Goal: Task Accomplishment & Management: Complete application form

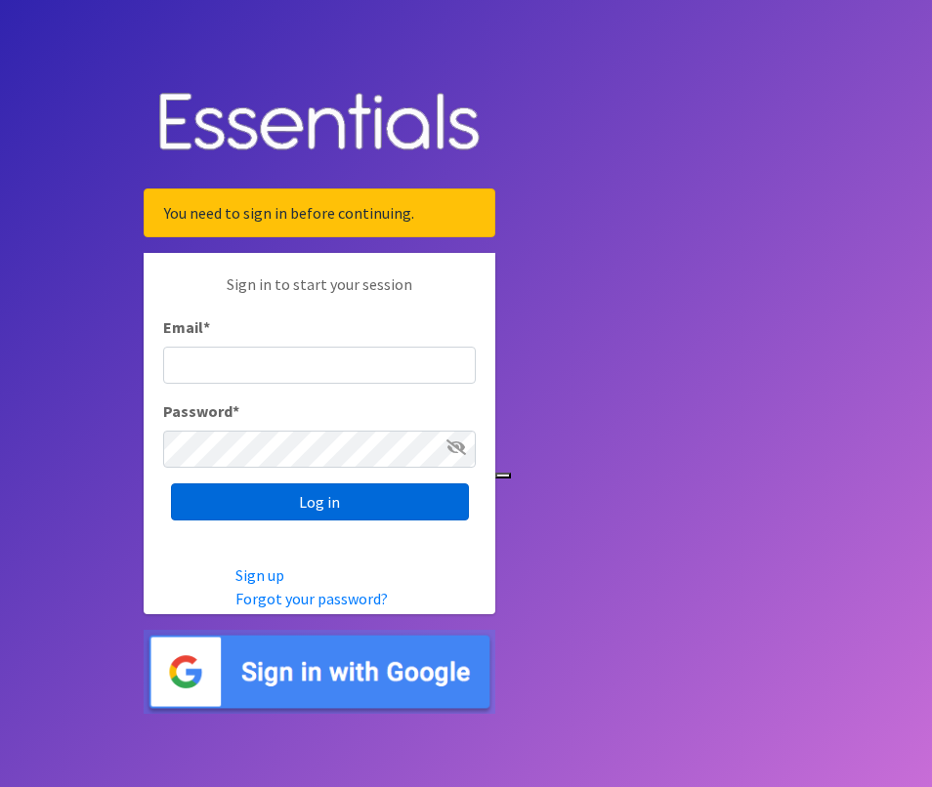
type input "[EMAIL_ADDRESS][DOMAIN_NAME]"
click at [418, 492] on input "Log in" at bounding box center [320, 502] width 298 height 37
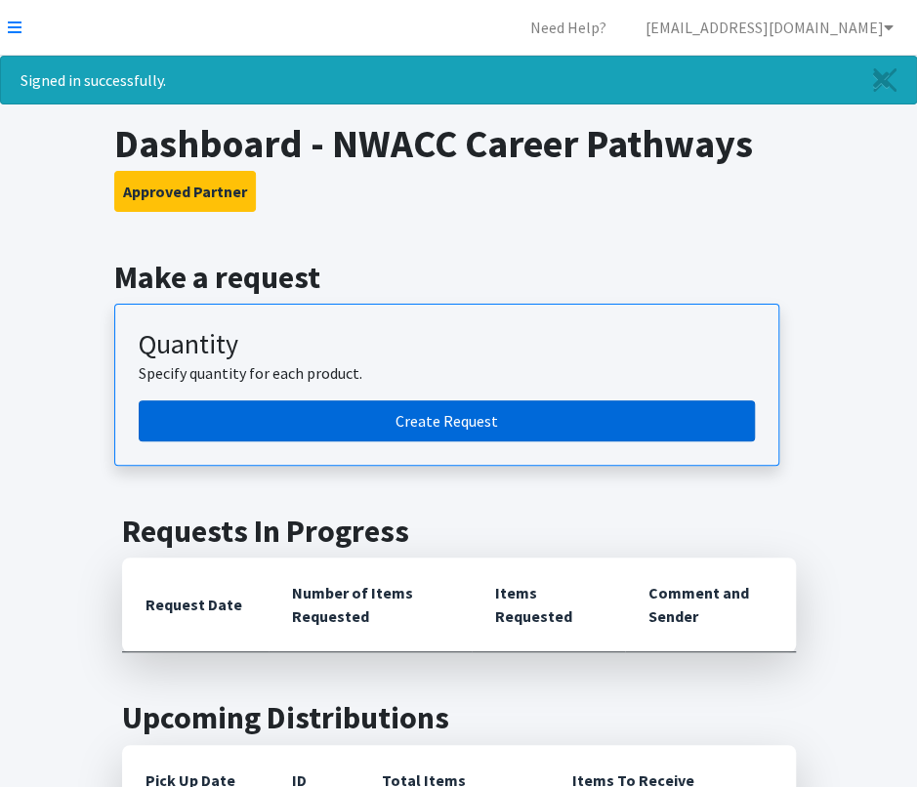
click at [423, 409] on link "Create Request" at bounding box center [447, 421] width 616 height 41
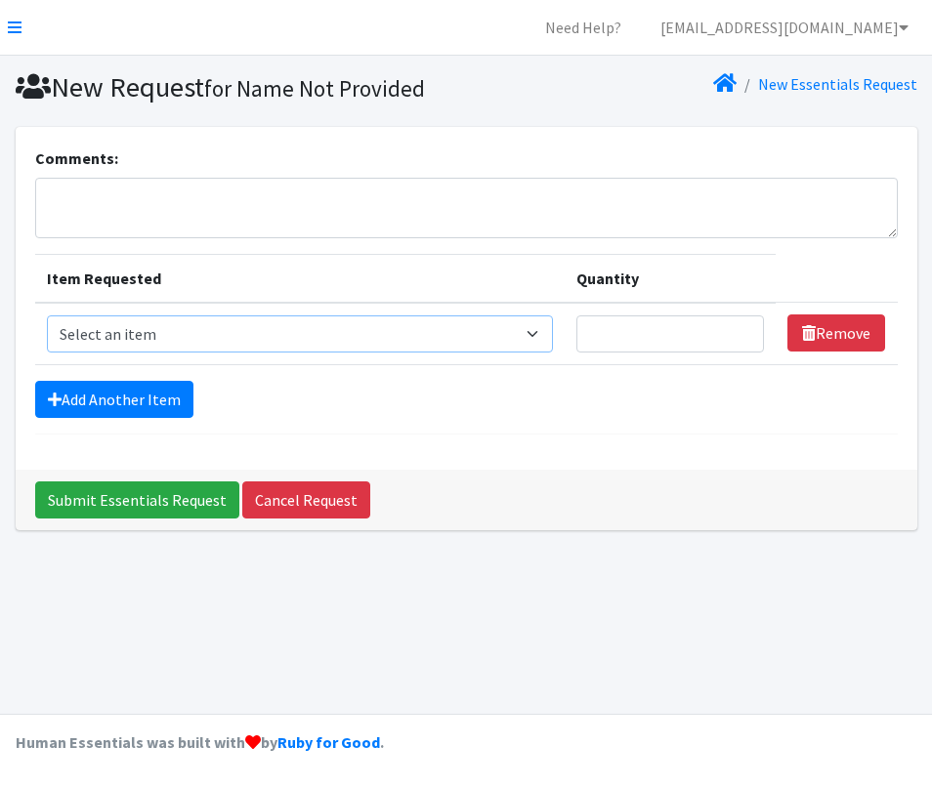
click at [358, 339] on select "Select an item Adult Briefs (Large/X-Large) Adult Briefs (Medium/Large) Adult B…" at bounding box center [300, 334] width 507 height 37
select select "4562"
click at [47, 316] on select "Select an item Adult Briefs (Large/X-Large) Adult Briefs (Medium/Large) Adult B…" at bounding box center [300, 334] width 507 height 37
click at [164, 398] on link "Add Another Item" at bounding box center [114, 399] width 158 height 37
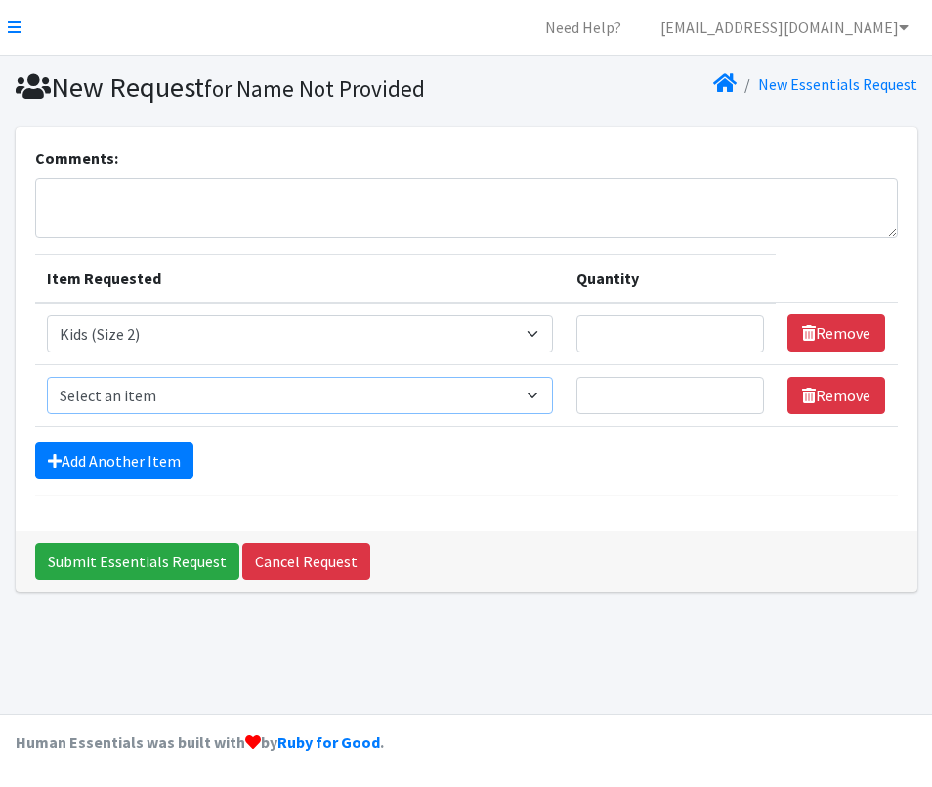
click at [190, 378] on select "Select an item Adult Briefs (Large/X-Large) Adult Briefs (Medium/Large) Adult B…" at bounding box center [300, 395] width 507 height 37
select select "4566"
click at [47, 377] on select "Select an item Adult Briefs (Large/X-Large) Adult Briefs (Medium/Large) Adult B…" at bounding box center [300, 395] width 507 height 37
click at [134, 443] on link "Add Another Item" at bounding box center [114, 461] width 158 height 37
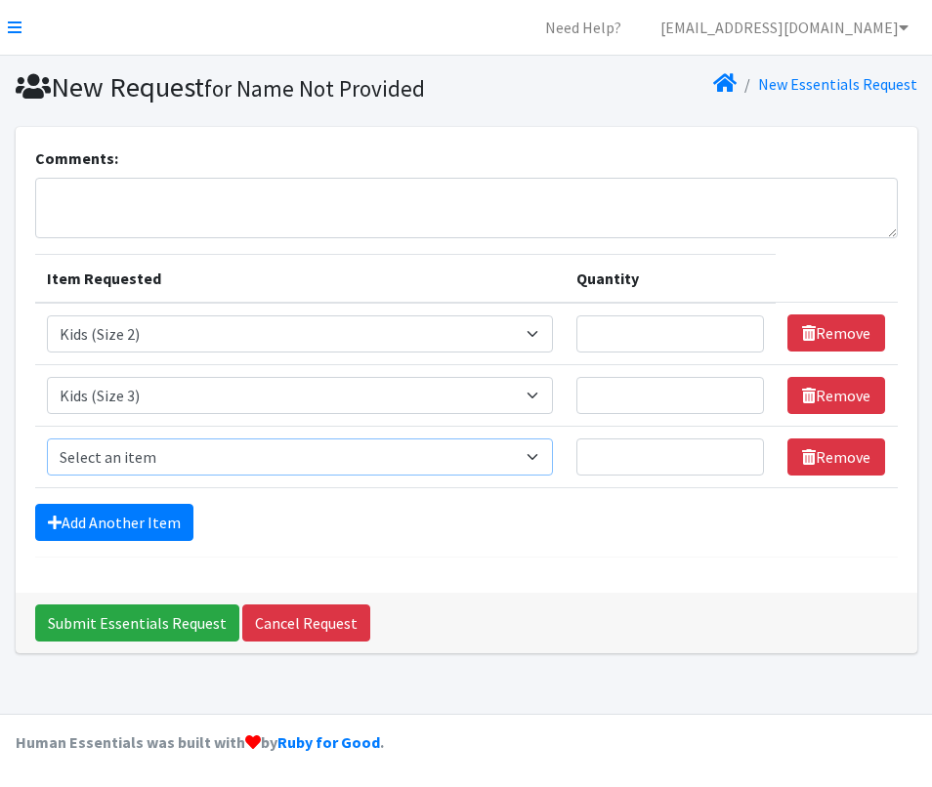
click at [143, 439] on select "Select an item Adult Briefs (Large/X-Large) Adult Briefs (Medium/Large) Adult B…" at bounding box center [300, 457] width 507 height 37
select select "4567"
click at [47, 439] on select "Select an item Adult Briefs (Large/X-Large) Adult Briefs (Medium/Large) Adult B…" at bounding box center [300, 457] width 507 height 37
click at [137, 517] on link "Add Another Item" at bounding box center [114, 522] width 158 height 37
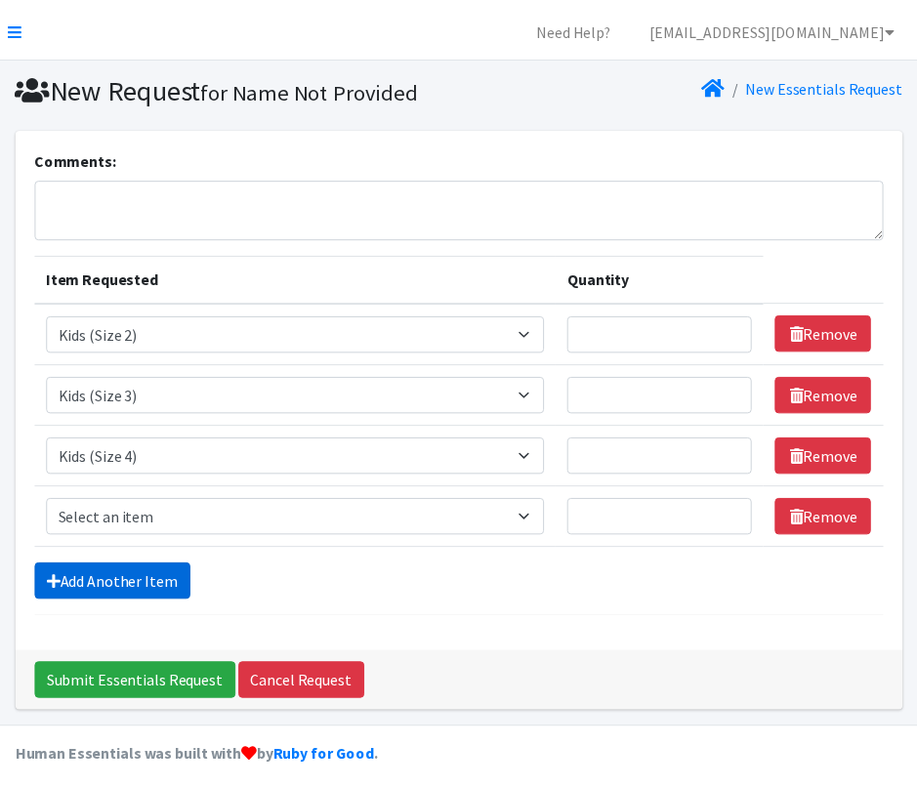
scroll to position [12, 0]
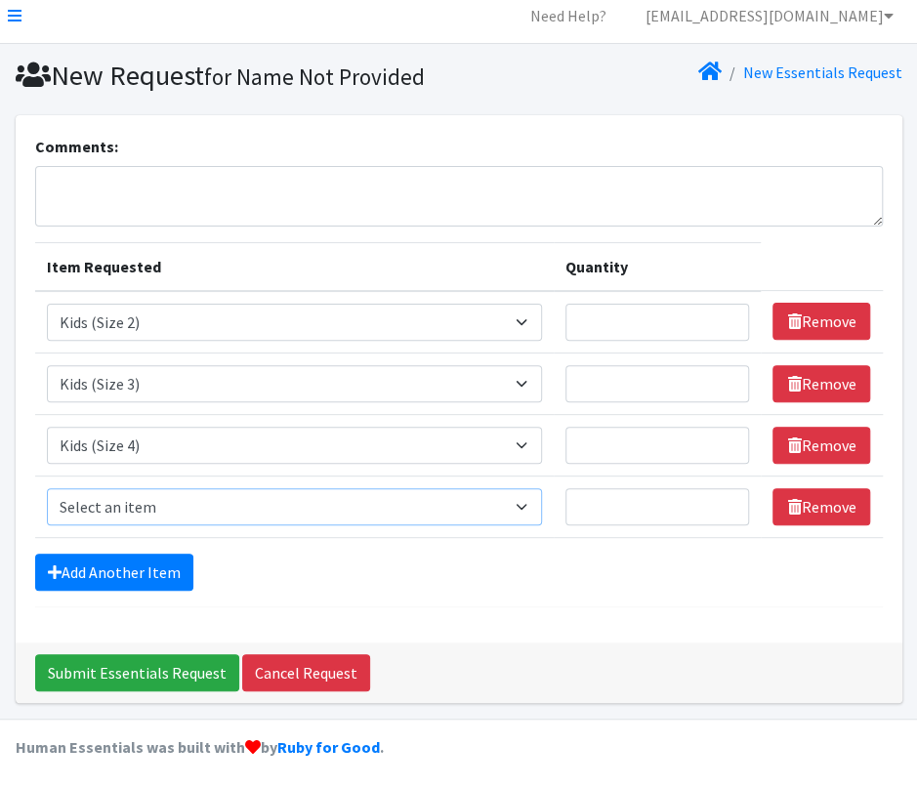
click at [138, 497] on select "Select an item Adult Briefs (Large/X-Large) Adult Briefs (Medium/Large) Adult B…" at bounding box center [294, 506] width 495 height 37
select select "4567"
click at [47, 488] on select "Select an item Adult Briefs (Large/X-Large) Adult Briefs (Medium/Large) Adult B…" at bounding box center [294, 506] width 495 height 37
click at [170, 568] on link "Add Another Item" at bounding box center [114, 572] width 158 height 37
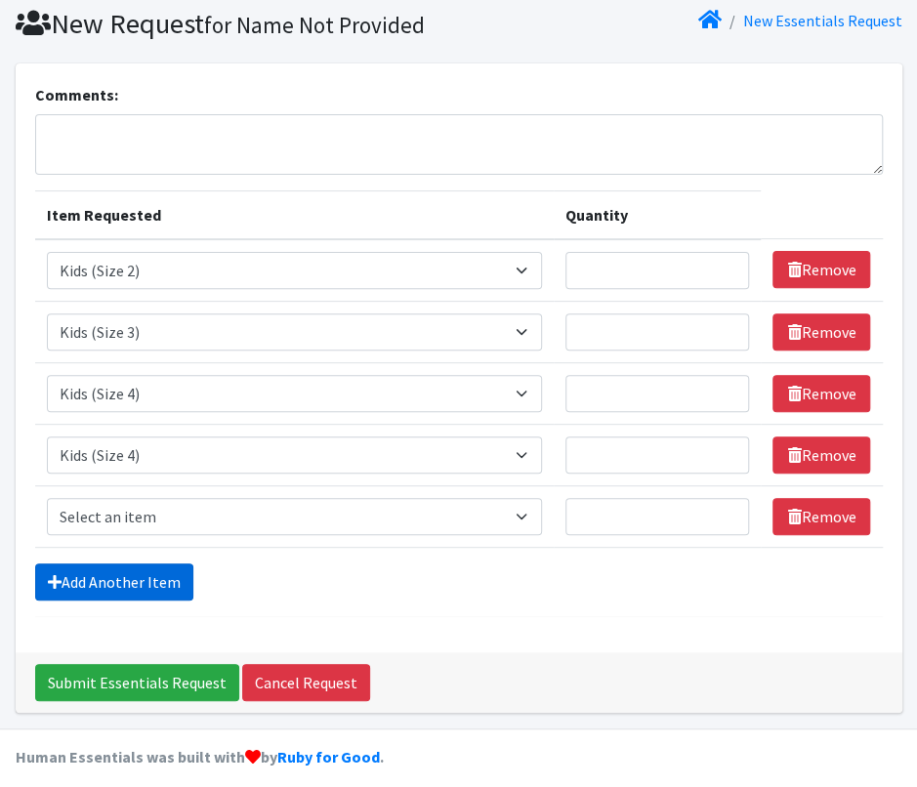
scroll to position [73, 0]
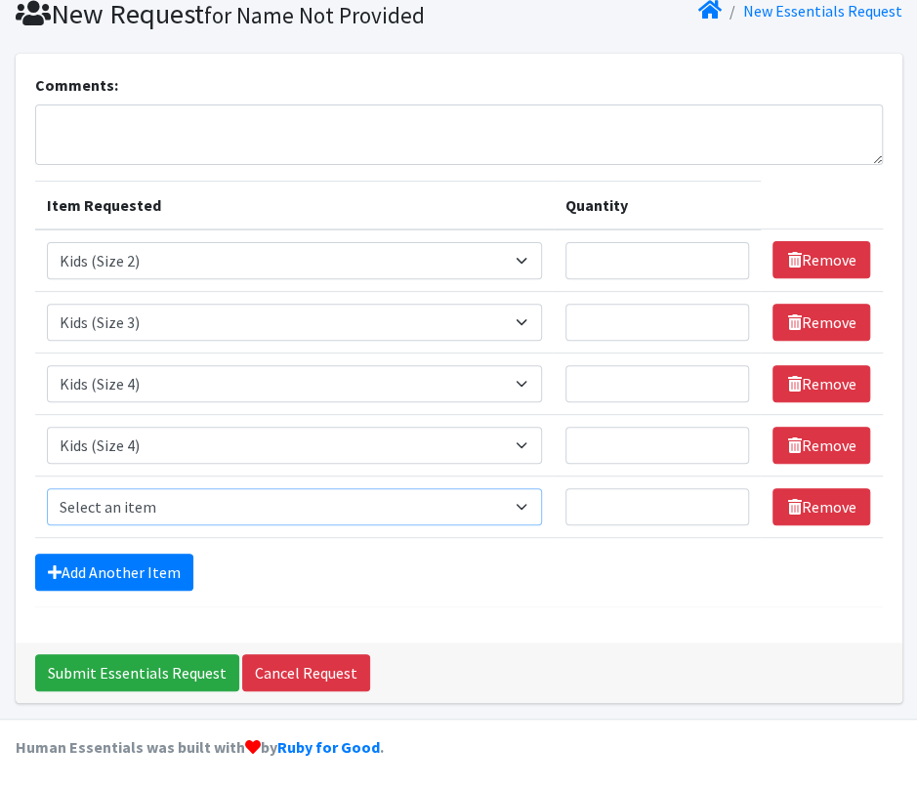
click at [164, 503] on select "Select an item Adult Briefs (Large/X-Large) Adult Briefs (Medium/Large) Adult B…" at bounding box center [294, 506] width 495 height 37
select select "4572"
click at [47, 488] on select "Select an item Adult Briefs (Large/X-Large) Adult Briefs (Medium/Large) Adult B…" at bounding box center [294, 506] width 495 height 37
click at [144, 563] on link "Add Another Item" at bounding box center [114, 572] width 158 height 37
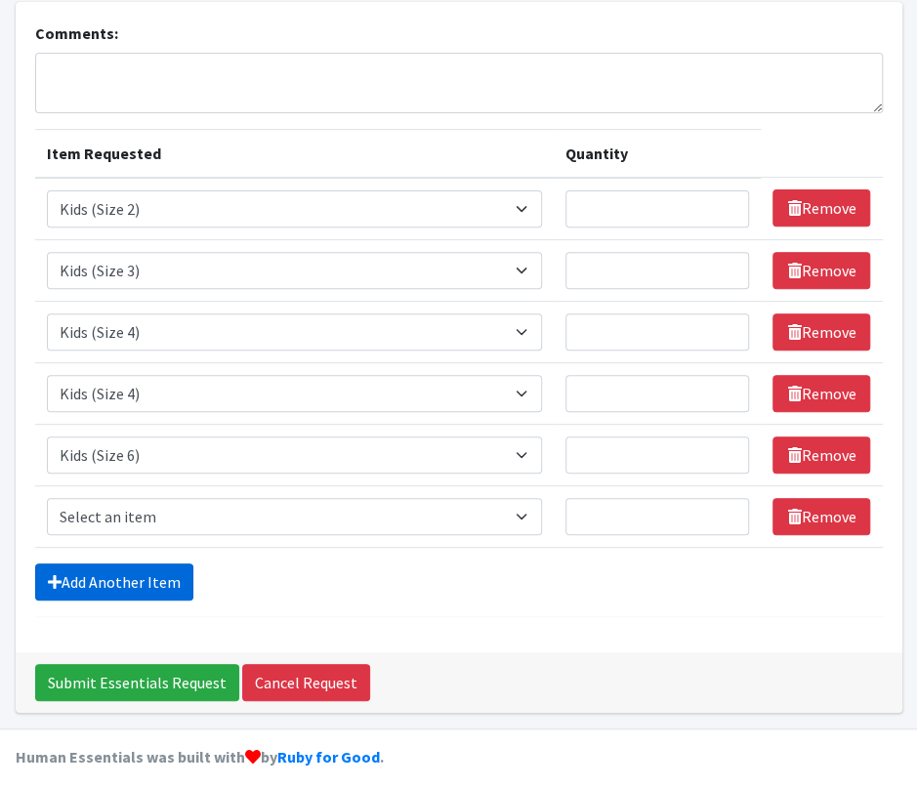
scroll to position [135, 0]
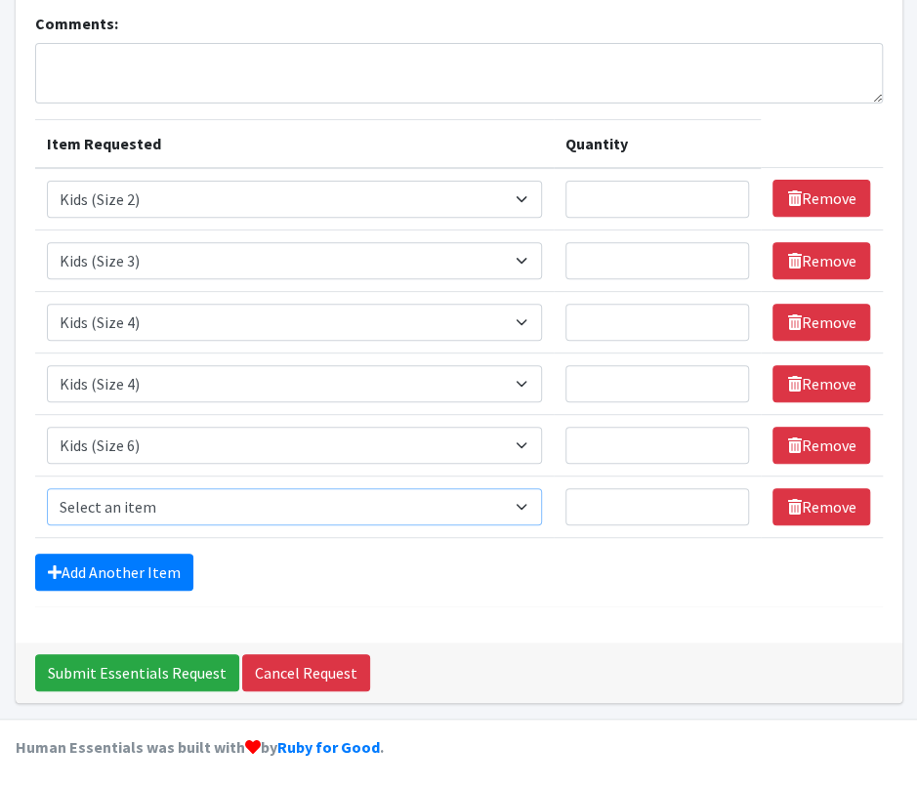
click at [160, 496] on select "Select an item Adult Briefs (Large/X-Large) Adult Briefs (Medium/Large) Adult B…" at bounding box center [294, 506] width 495 height 37
select select "13208"
click at [47, 488] on select "Select an item Adult Briefs (Large/X-Large) Adult Briefs (Medium/Large) Adult B…" at bounding box center [294, 506] width 495 height 37
click at [145, 568] on link "Add Another Item" at bounding box center [114, 572] width 158 height 37
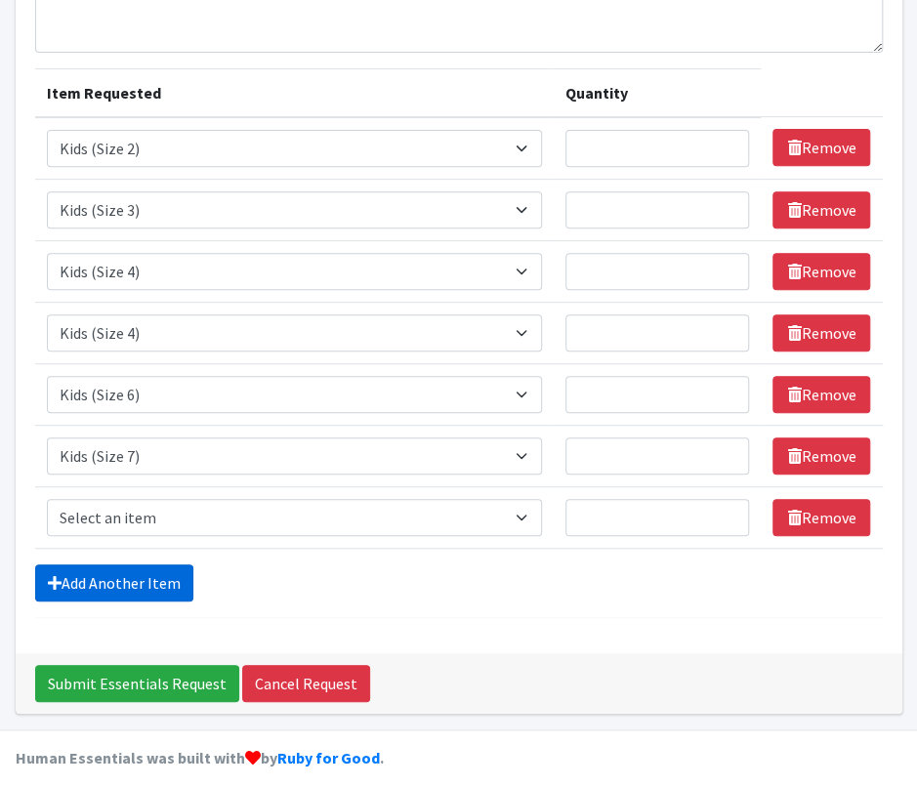
scroll to position [195, 0]
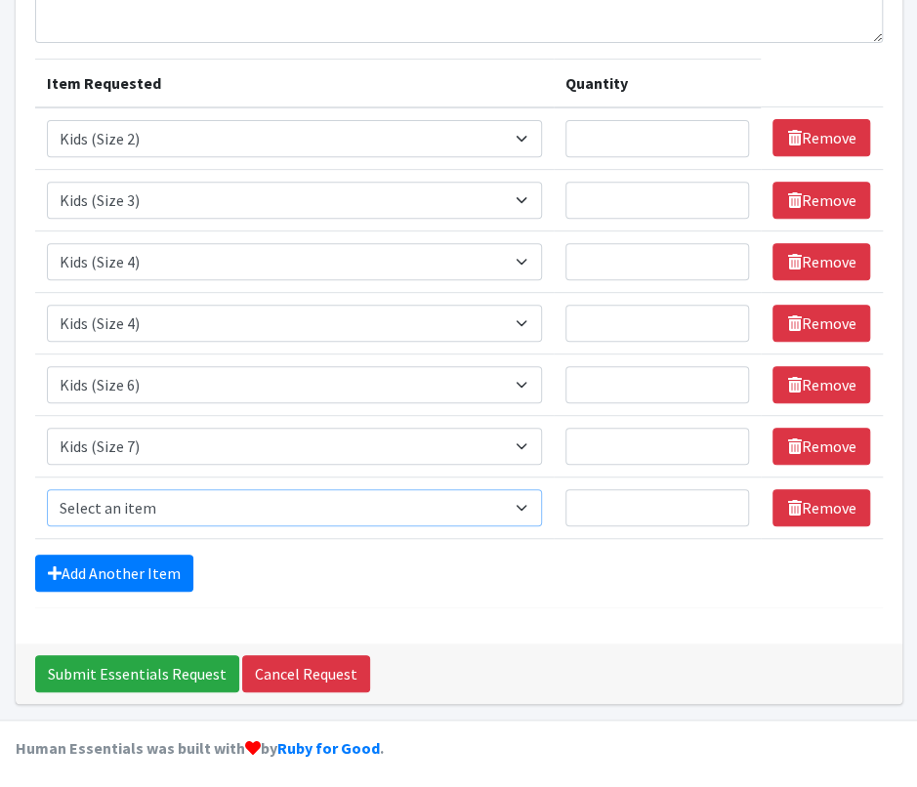
click at [180, 503] on select "Select an item Adult Briefs (Large/X-Large) Adult Briefs (Medium/Large) Adult B…" at bounding box center [294, 507] width 495 height 37
select select "4574"
click at [47, 489] on select "Select an item Adult Briefs (Large/X-Large) Adult Briefs (Medium/Large) Adult B…" at bounding box center [294, 507] width 495 height 37
click at [137, 585] on link "Add Another Item" at bounding box center [114, 573] width 158 height 37
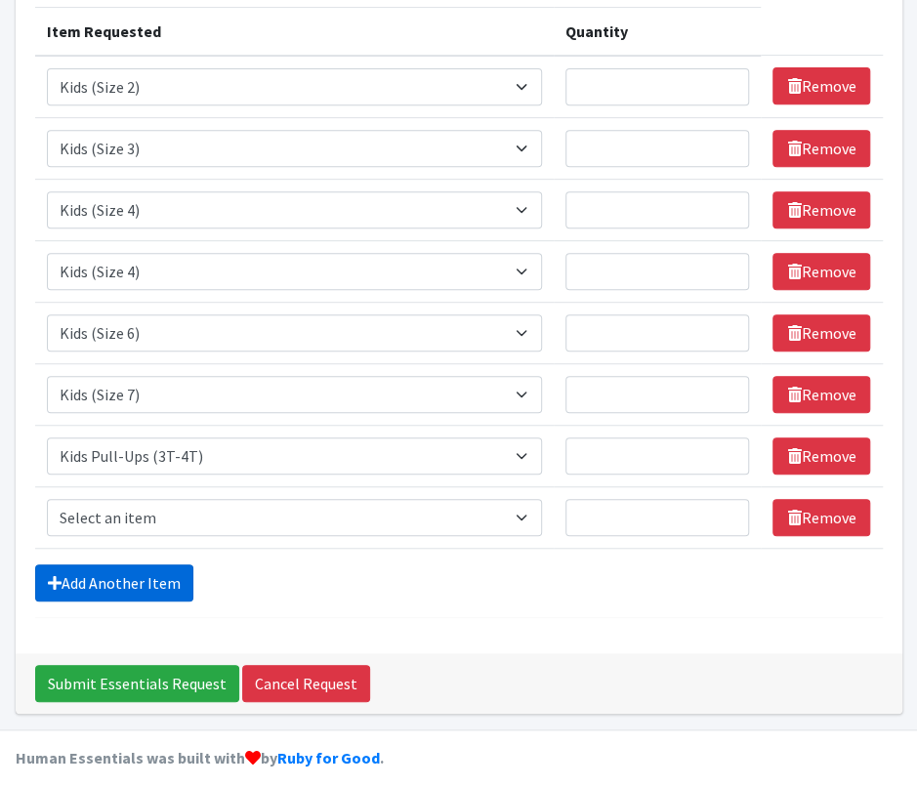
scroll to position [257, 0]
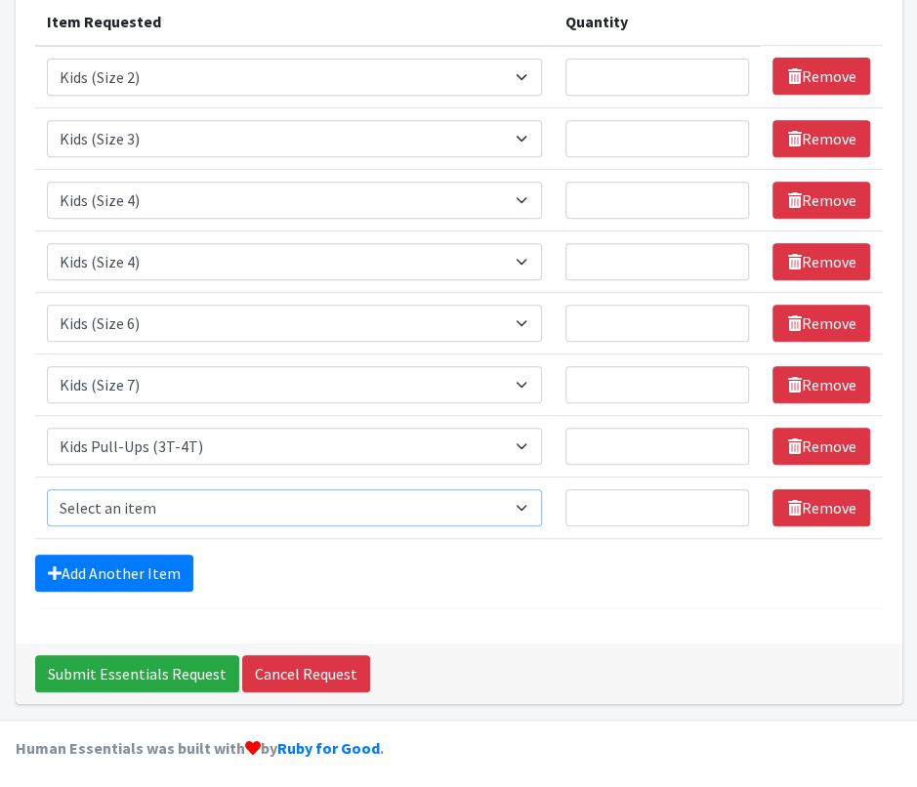
click at [166, 515] on select "Select an item Adult Briefs (Large/X-Large) Adult Briefs (Medium/Large) Adult B…" at bounding box center [294, 507] width 495 height 37
select select "4575"
click at [47, 489] on select "Select an item Adult Briefs (Large/X-Large) Adult Briefs (Medium/Large) Adult B…" at bounding box center [294, 507] width 495 height 37
click at [358, 555] on div "Add Another Item" at bounding box center [459, 573] width 848 height 37
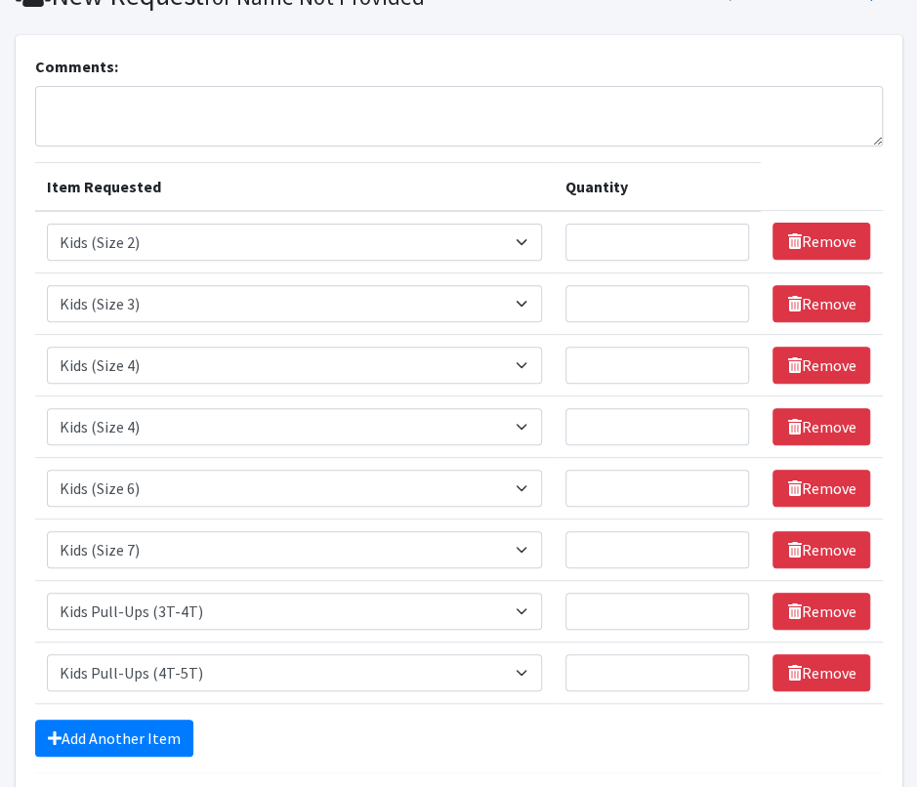
scroll to position [62, 0]
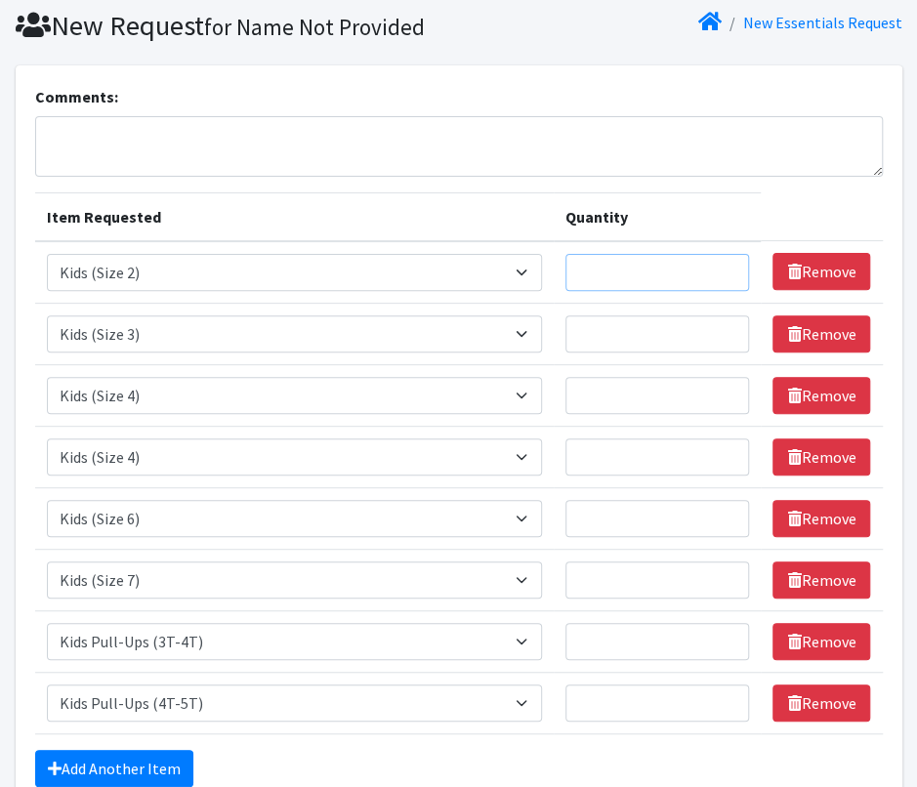
click at [660, 273] on input "Quantity" at bounding box center [658, 272] width 185 height 37
type input "250"
click at [666, 333] on input "Quantity" at bounding box center [658, 334] width 185 height 37
type input "50"
click at [647, 406] on input "Quantity" at bounding box center [658, 395] width 185 height 37
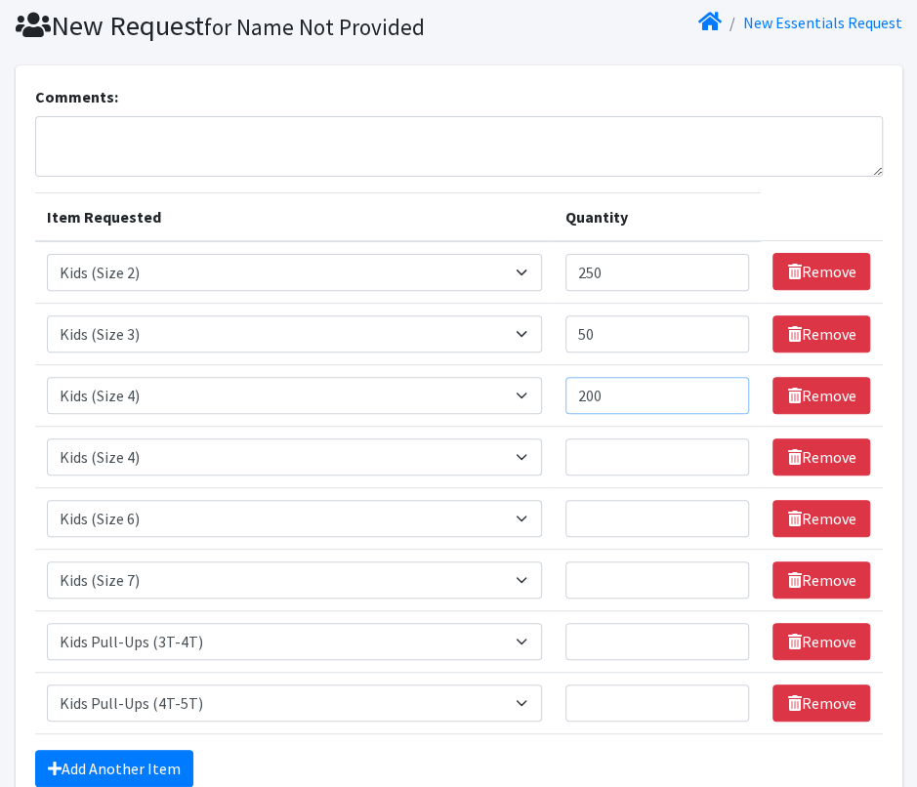
type input "200"
click at [643, 448] on input "Quantity" at bounding box center [658, 457] width 185 height 37
type input "1"
click at [500, 460] on select "Select an item Adult Briefs (Large/X-Large) Adult Briefs (Medium/Large) Adult B…" at bounding box center [294, 457] width 495 height 37
select select "4568"
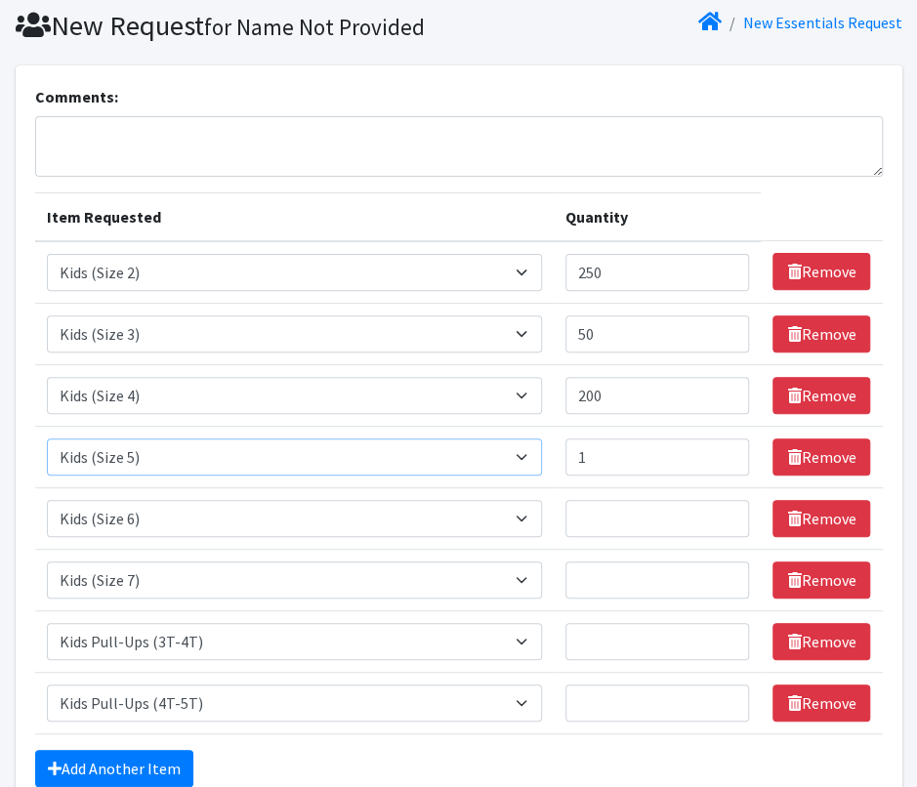
click at [47, 439] on select "Select an item Adult Briefs (Large/X-Large) Adult Briefs (Medium/Large) Adult B…" at bounding box center [294, 457] width 495 height 37
click at [614, 441] on input "1" at bounding box center [658, 457] width 185 height 37
type input "100"
click at [602, 516] on input "Quantity" at bounding box center [658, 518] width 185 height 37
type input "300"
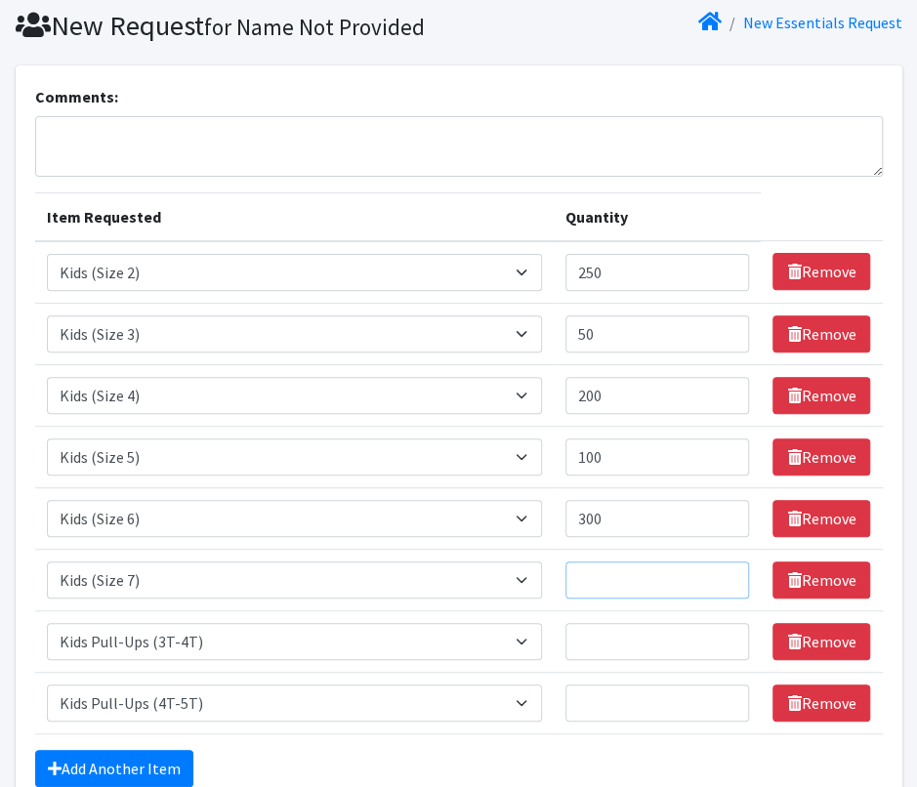
click at [609, 579] on input "Quantity" at bounding box center [658, 580] width 185 height 37
type input "150"
click at [634, 646] on input "Quantity" at bounding box center [658, 641] width 185 height 37
type input "75"
click at [632, 692] on input "Quantity" at bounding box center [658, 703] width 185 height 37
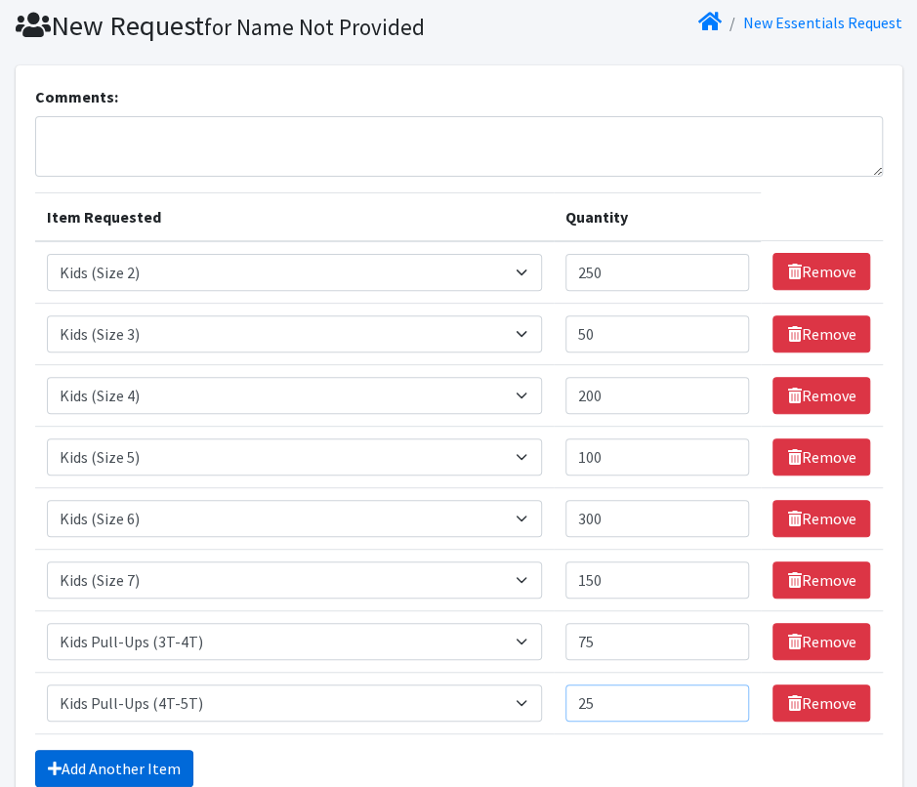
type input "25"
click at [118, 754] on link "Add Another Item" at bounding box center [114, 768] width 158 height 37
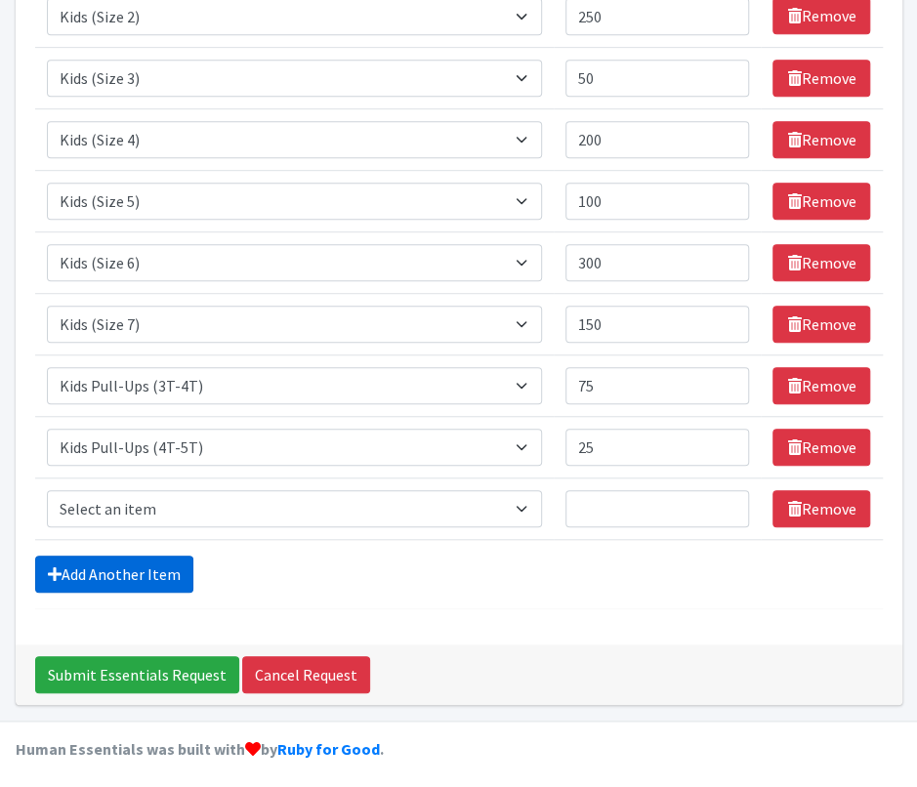
scroll to position [318, 0]
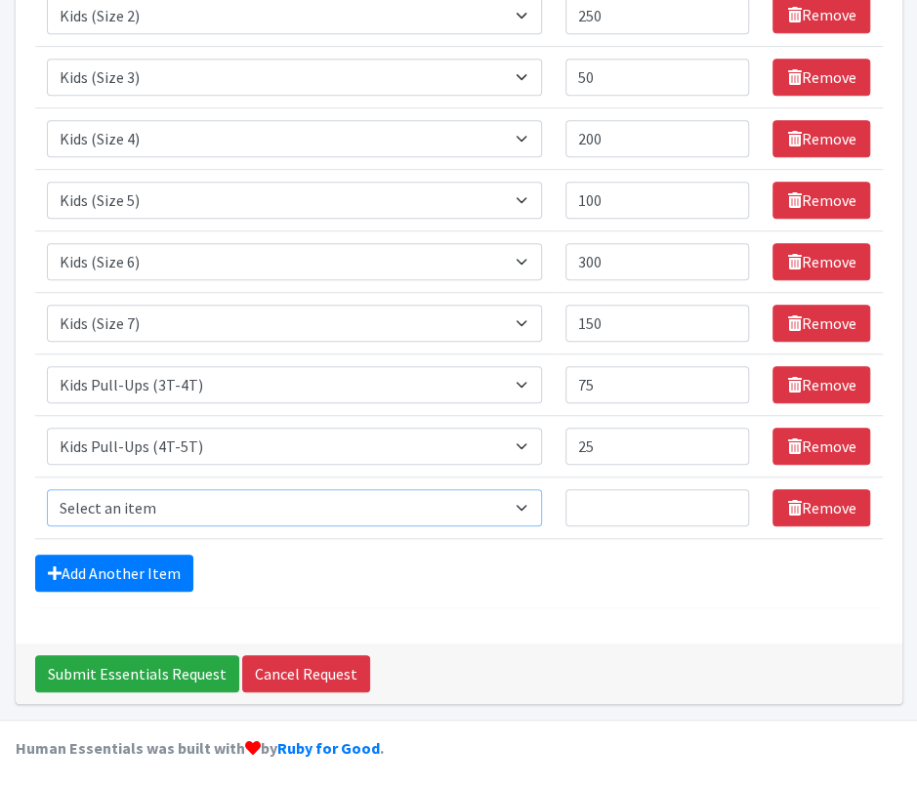
click at [323, 513] on select "Select an item Adult Briefs (Large/X-Large) Adult Briefs (Medium/Large) Adult B…" at bounding box center [294, 507] width 495 height 37
click at [338, 502] on select "Select an item Adult Briefs (Large/X-Large) Adult Briefs (Medium/Large) Adult B…" at bounding box center [294, 507] width 495 height 37
select select "4558"
click at [47, 489] on select "Select an item Adult Briefs (Large/X-Large) Adult Briefs (Medium/Large) Adult B…" at bounding box center [294, 507] width 495 height 37
click at [688, 509] on input "Quantity" at bounding box center [658, 507] width 185 height 37
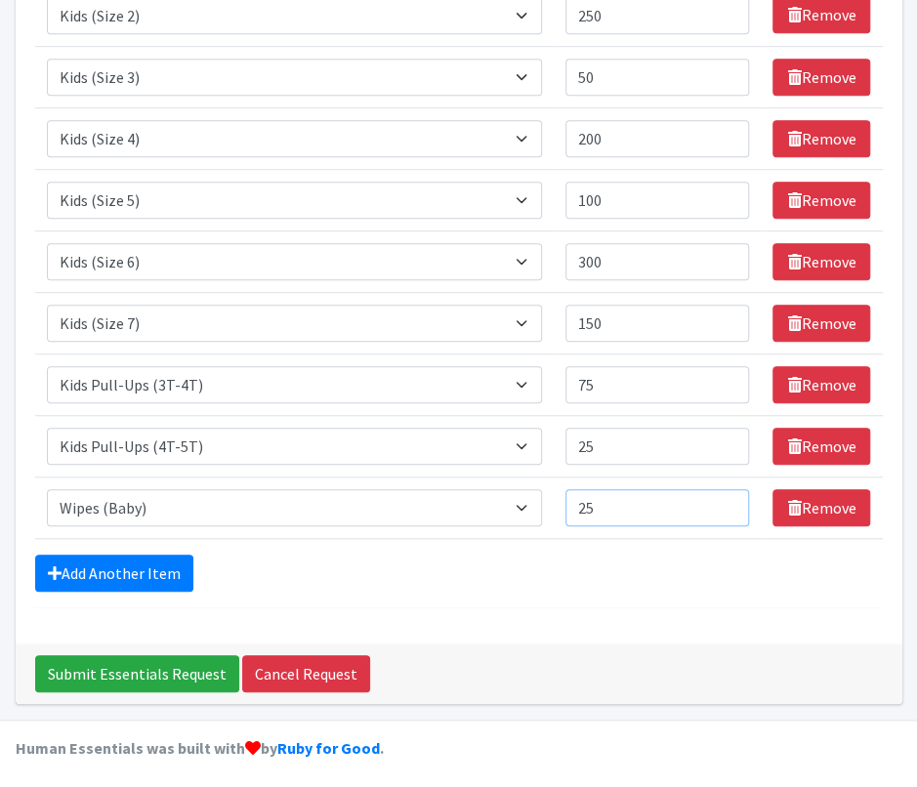
type input "25"
click at [662, 563] on div "Add Another Item" at bounding box center [459, 573] width 848 height 37
click at [78, 656] on input "Submit Essentials Request" at bounding box center [137, 674] width 204 height 37
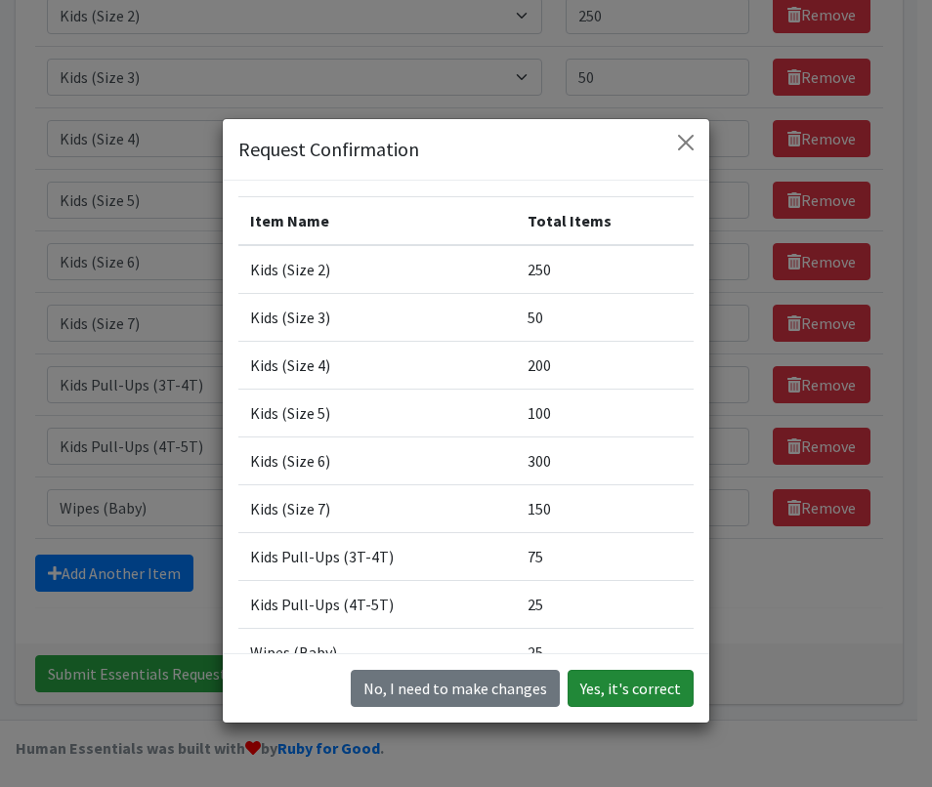
click at [628, 695] on button "Yes, it's correct" at bounding box center [631, 688] width 126 height 37
